Goal: Find specific page/section: Find specific page/section

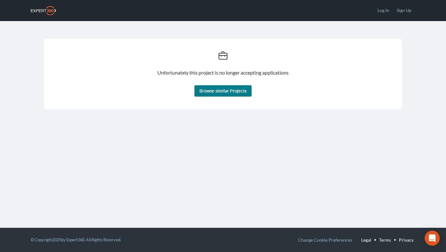
click at [141, 143] on div "Unfortunately this project is no longer accepting applications Browse similar P…" at bounding box center [223, 114] width 446 height 228
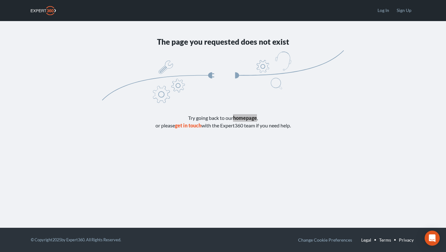
drag, startPoint x: 185, startPoint y: 127, endPoint x: 152, endPoint y: 11, distance: 121.1
click at [0, 0] on div "Open the site menu Log In Sign Up The page you requested does not exist .st0-er…" at bounding box center [223, 126] width 446 height 252
click at [186, 126] on button "get in touch" at bounding box center [188, 125] width 26 height 5
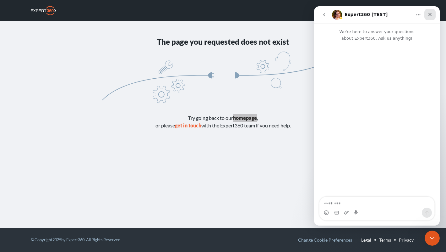
click at [429, 13] on icon "Close" at bounding box center [430, 14] width 3 height 3
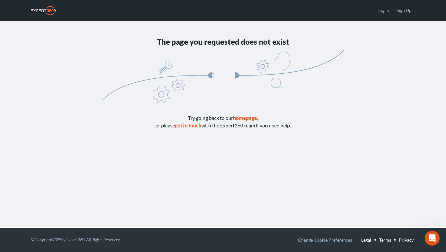
click at [337, 124] on p "Try going back to our homepage , or please get in touch with the Expert360 team…" at bounding box center [223, 121] width 242 height 15
drag, startPoint x: 187, startPoint y: 117, endPoint x: 298, endPoint y: 129, distance: 110.9
click at [298, 129] on p "Try going back to our homepage , or please get in touch with the Expert360 team…" at bounding box center [223, 121] width 242 height 15
copy p "Try going back to our homepage , or please get in touch with the Expert360 team…"
click at [118, 51] on icon ".st0-errorillustration{fill:#87A2B9;}" at bounding box center [223, 76] width 242 height 52
